Goal: Task Accomplishment & Management: Manage account settings

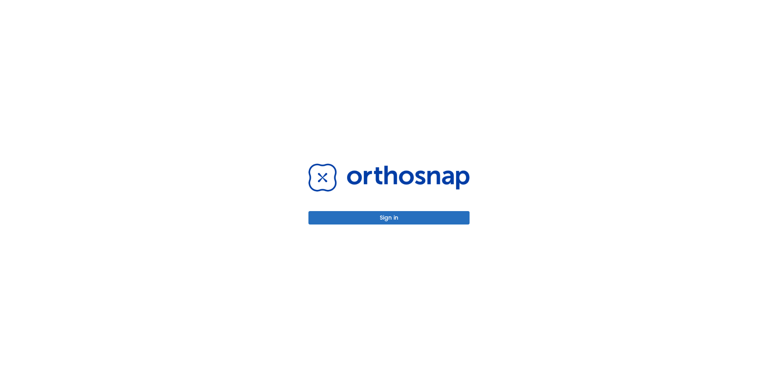
click at [365, 221] on button "Sign in" at bounding box center [388, 217] width 161 height 13
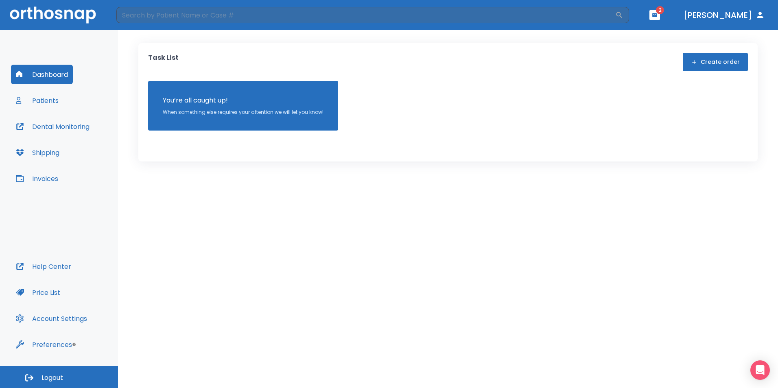
click at [54, 132] on button "Dental Monitoring" at bounding box center [52, 127] width 83 height 20
click at [50, 105] on button "Patients" at bounding box center [37, 101] width 52 height 20
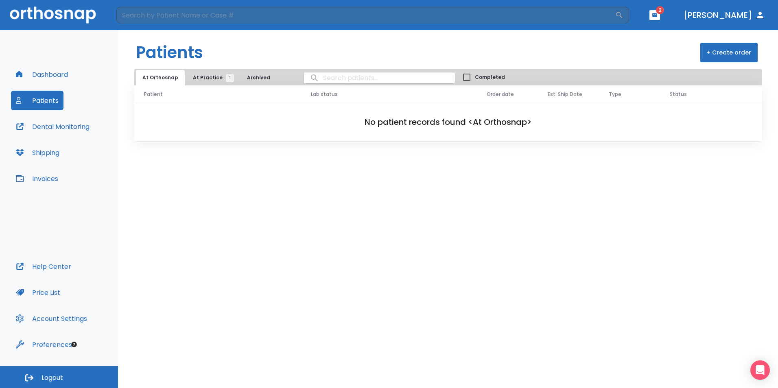
click at [59, 157] on button "Shipping" at bounding box center [37, 153] width 53 height 20
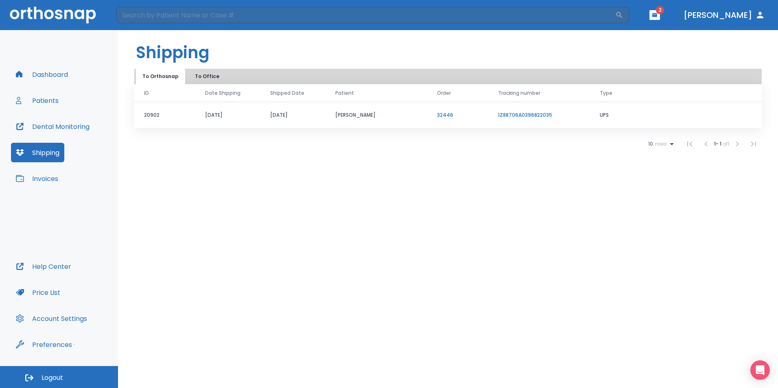
click at [502, 114] on link "1Z88706A0396822035" at bounding box center [525, 114] width 54 height 7
drag, startPoint x: 491, startPoint y: 114, endPoint x: 565, endPoint y: 112, distance: 74.1
click at [565, 112] on td "1Z88706A0396822035" at bounding box center [539, 115] width 102 height 27
drag, startPoint x: 565, startPoint y: 112, endPoint x: 541, endPoint y: 111, distance: 24.0
copy link "1Z88706A0396822035"
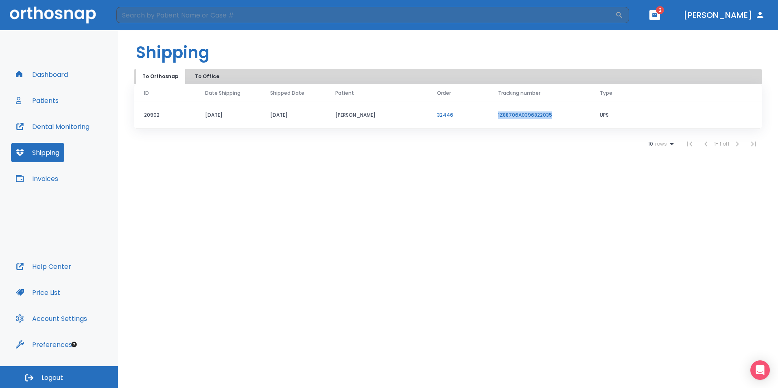
click at [443, 115] on link "32446" at bounding box center [445, 114] width 16 height 7
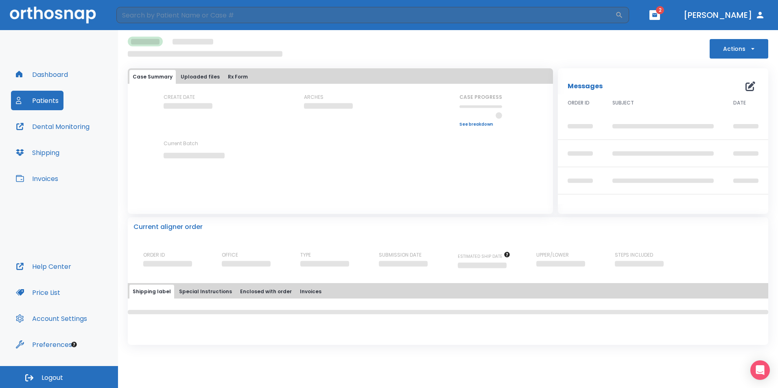
click at [739, 142] on tbody at bounding box center [663, 181] width 210 height 136
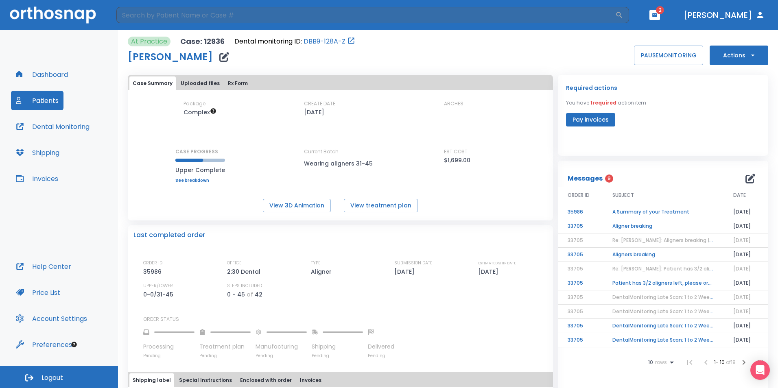
click at [601, 123] on button "Pay invoices" at bounding box center [590, 119] width 49 height 13
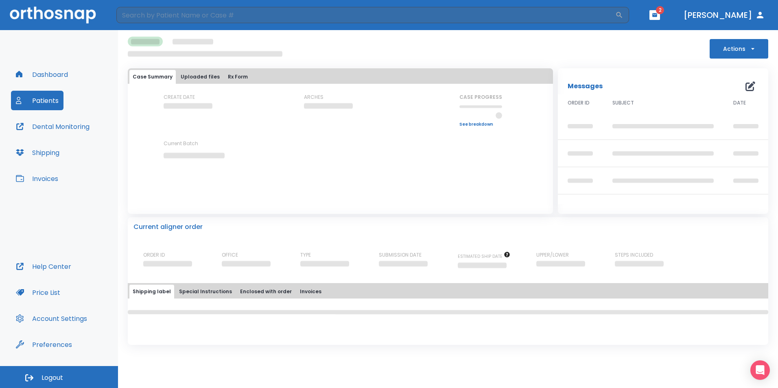
click at [69, 377] on button "Logout" at bounding box center [59, 377] width 118 height 22
